Goal: Task Accomplishment & Management: Manage account settings

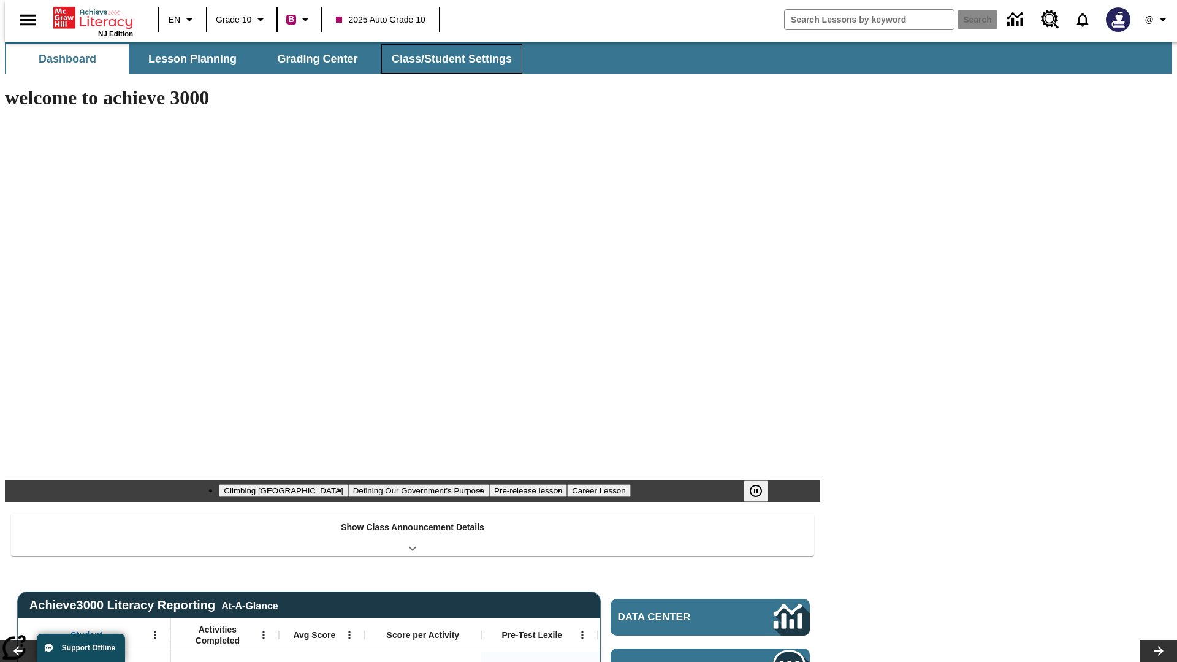
click at [445, 59] on button "Class/Student Settings" at bounding box center [451, 58] width 141 height 29
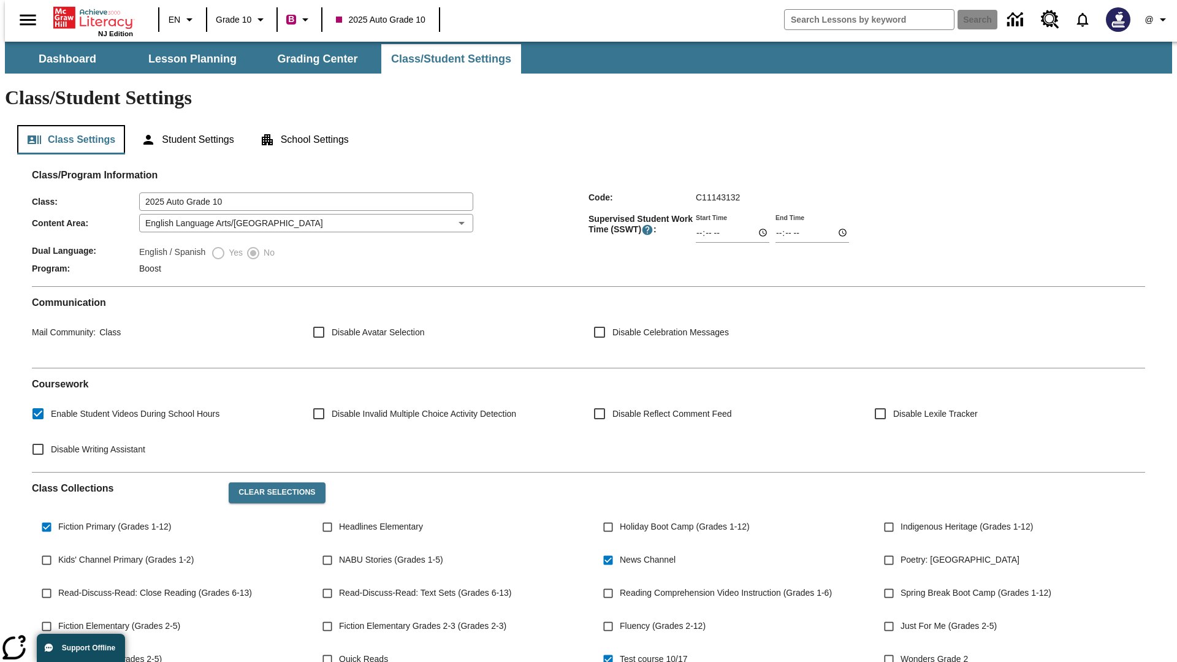
click at [66, 125] on button "Class Settings" at bounding box center [71, 139] width 108 height 29
type input "17:35"
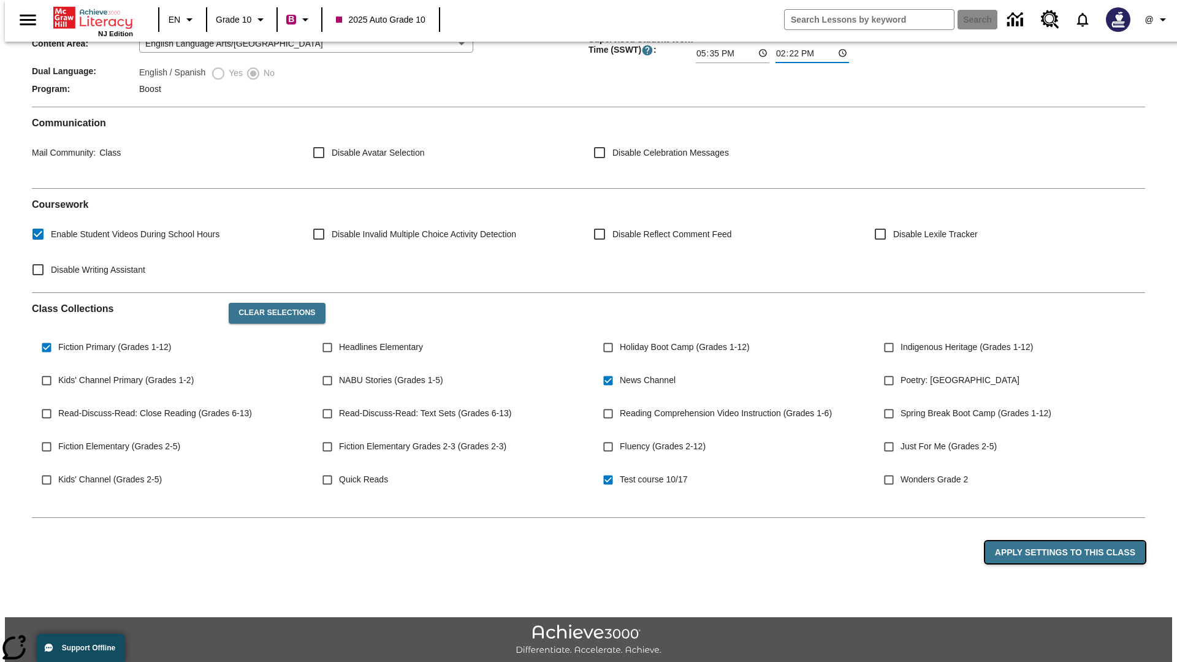
click at [1072, 541] on button "Apply Settings to this Class" at bounding box center [1065, 552] width 160 height 23
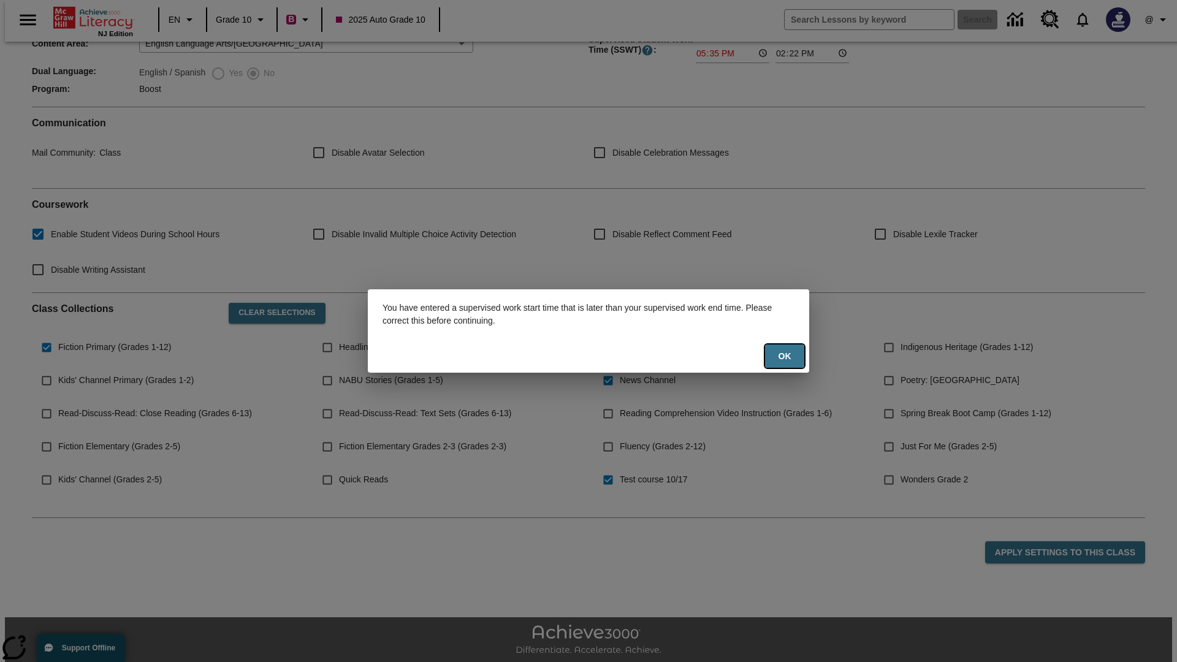
click at [784, 356] on button "Ok" at bounding box center [784, 356] width 39 height 24
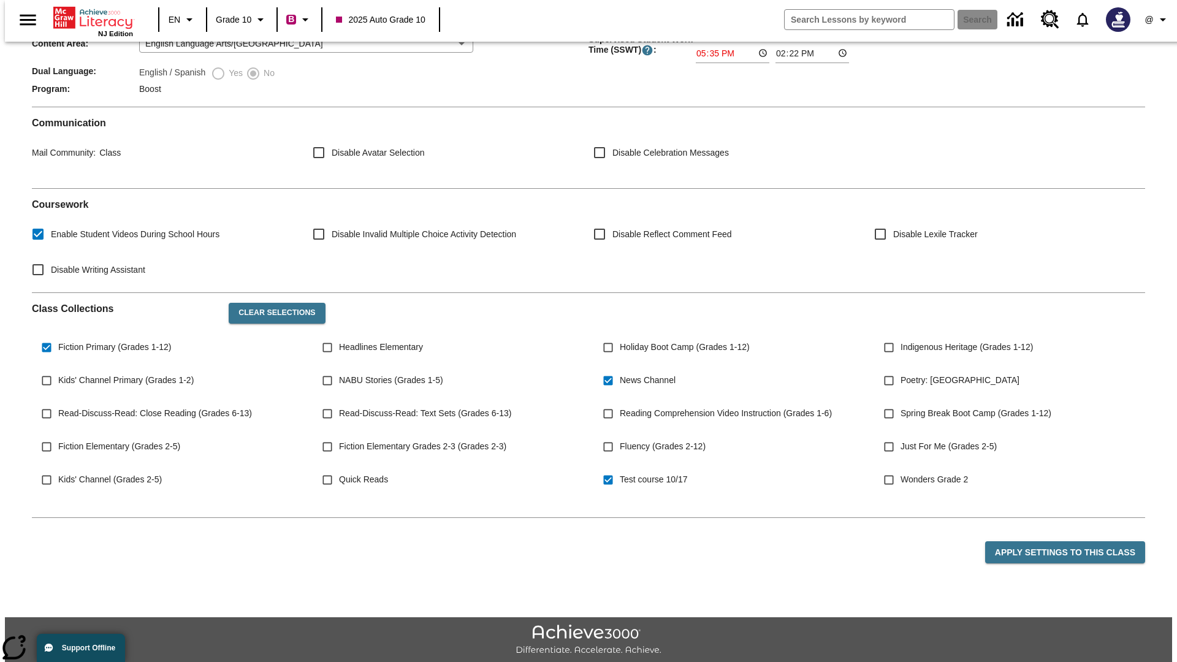
type input "17:35"
click at [1072, 541] on button "Apply Settings to this Class" at bounding box center [1065, 552] width 160 height 23
type input "23:35"
type input "23:36"
click at [1072, 541] on button "Apply Settings to this Class" at bounding box center [1065, 552] width 160 height 23
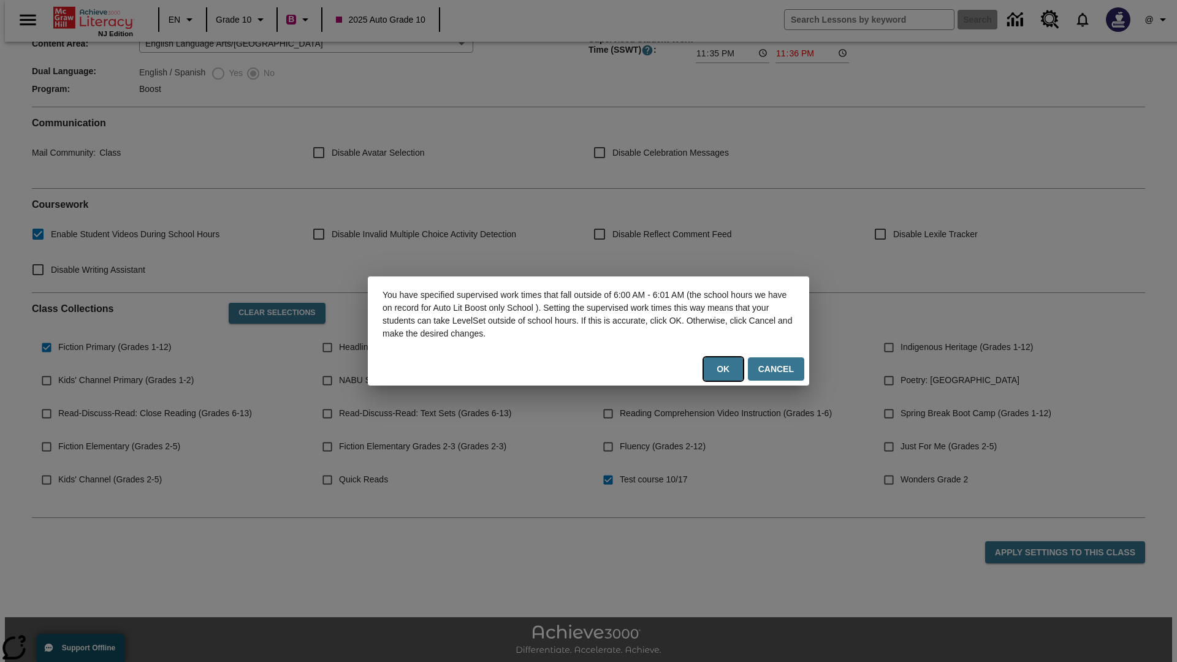
click at [726, 369] on button "Ok" at bounding box center [723, 369] width 39 height 24
